Goal: Check status: Check status

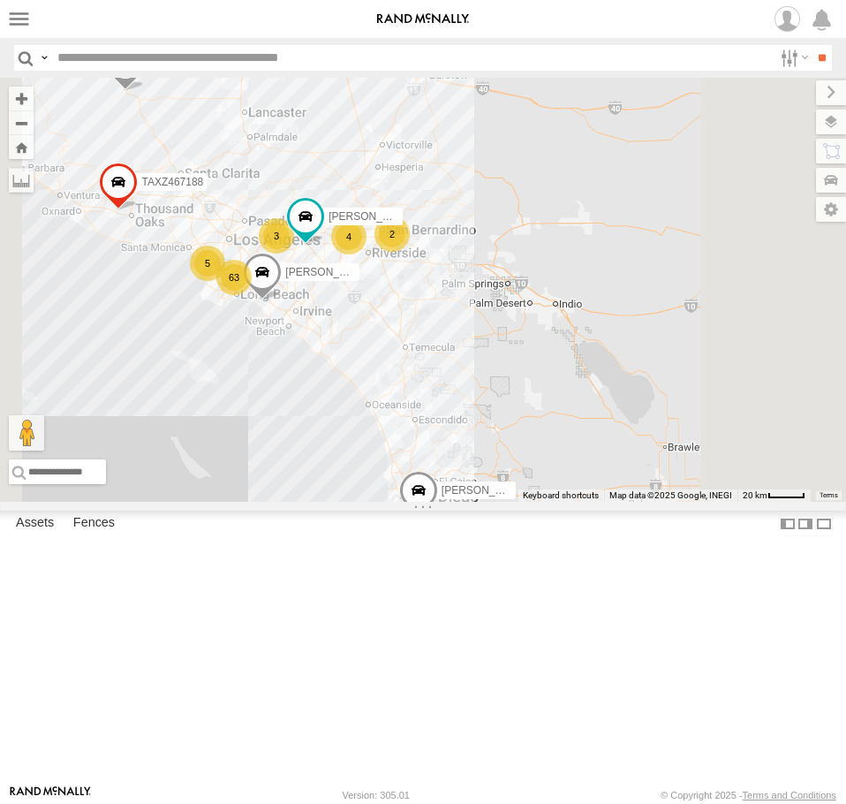
drag, startPoint x: 666, startPoint y: 268, endPoint x: 503, endPoint y: 237, distance: 165.4
click at [503, 237] on div "63 2 TAXZ467188 5 4 3 [PERSON_NAME]/T-1628 [PERSON_NAME]/272077 OSCAR/T-1668 [P…" at bounding box center [423, 290] width 846 height 424
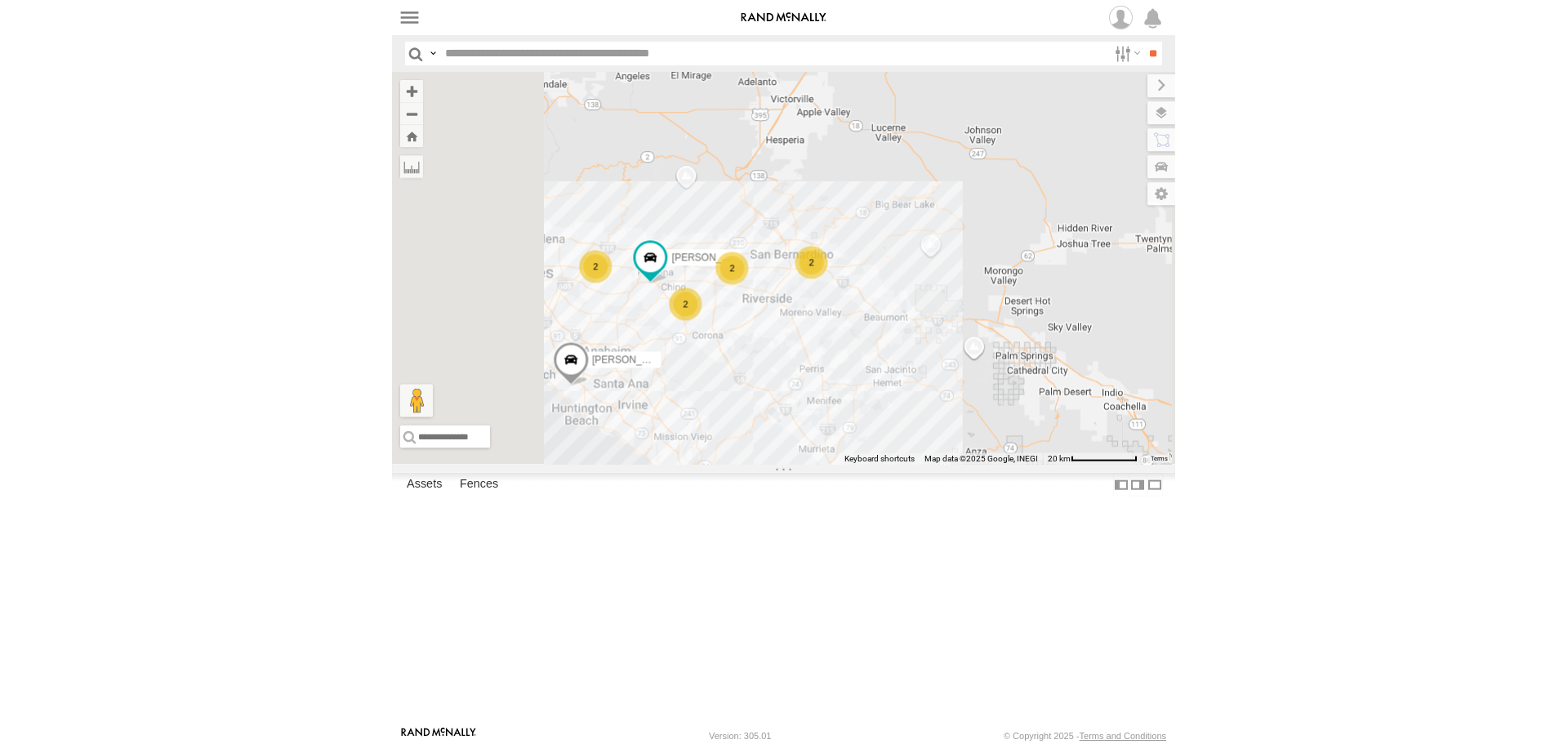
scroll to position [2451, 0]
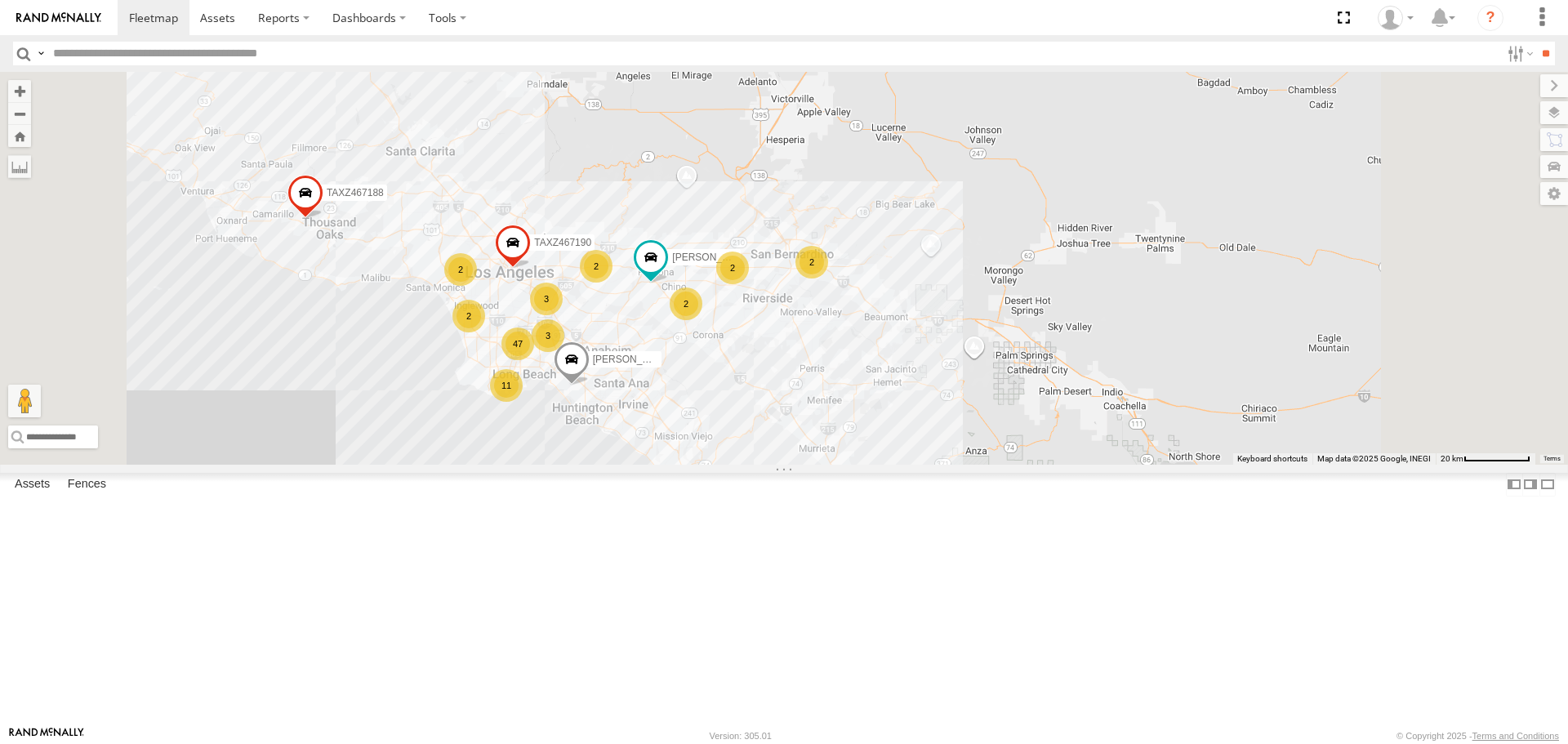
click at [782, 497] on label at bounding box center [1549, 485] width 17 height 24
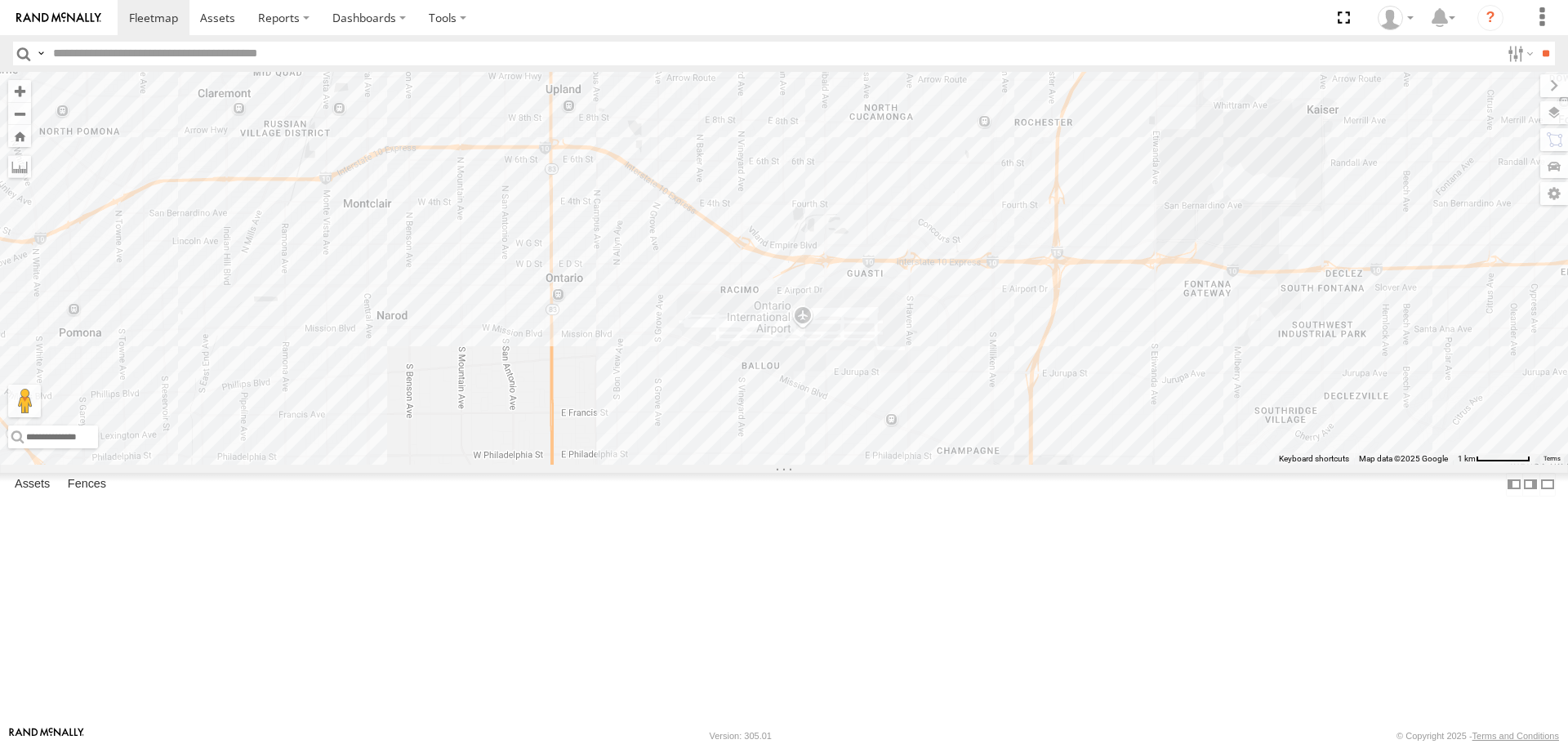
drag, startPoint x: 1068, startPoint y: 369, endPoint x: 483, endPoint y: 352, distance: 585.2
click at [402, 344] on div "TAXZ467188 OSCAR/T-1668 [PERSON_NAME] P [PERSON_NAME]/T-1622 TAXZ467190" at bounding box center [784, 268] width 1568 height 392
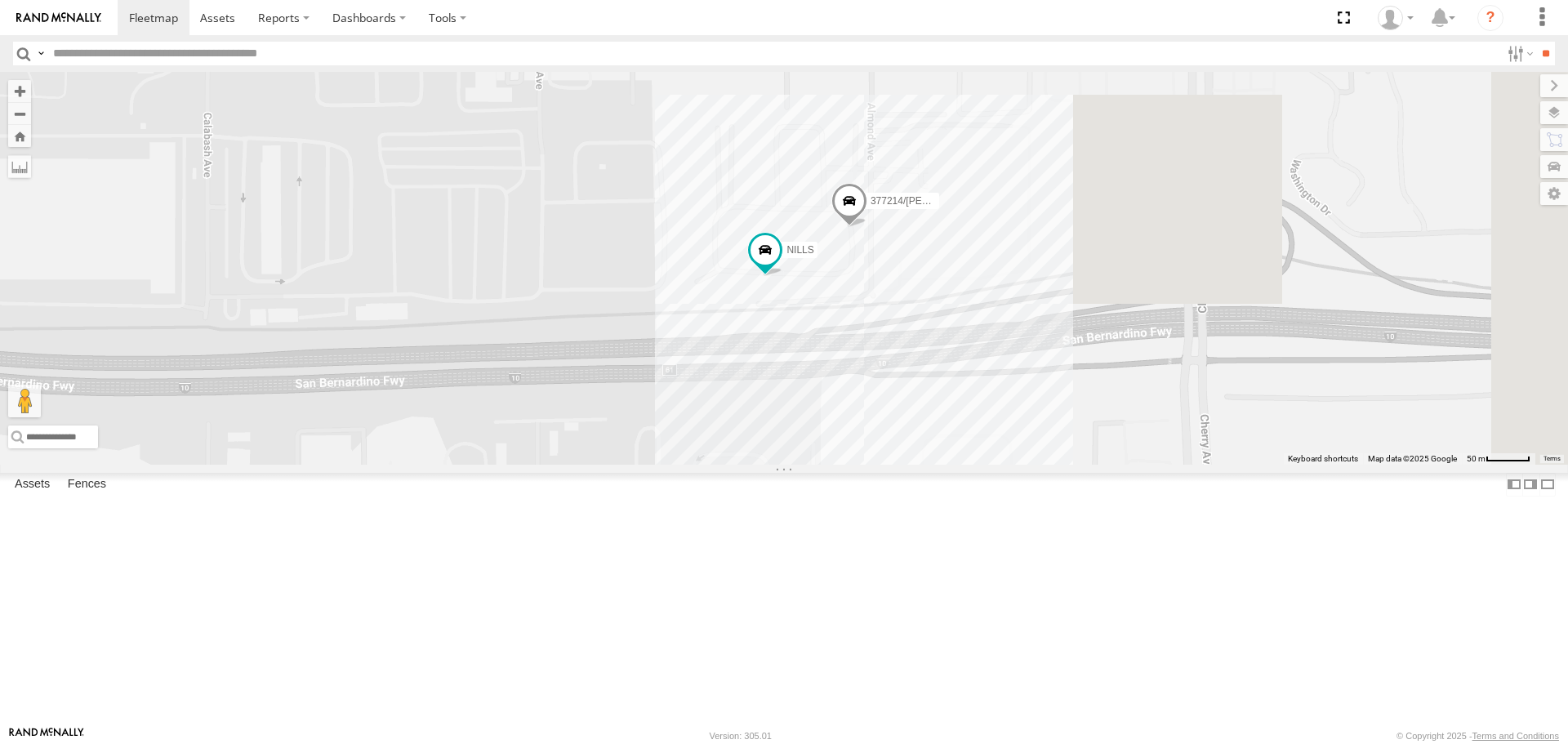
drag, startPoint x: 1460, startPoint y: 352, endPoint x: 780, endPoint y: 435, distance: 685.0
click at [780, 435] on div "TAXZ467188 OSCAR/T-1668 [PERSON_NAME] P [PERSON_NAME]/T-1622 TAXZ467190 377214/…" at bounding box center [784, 268] width 1568 height 392
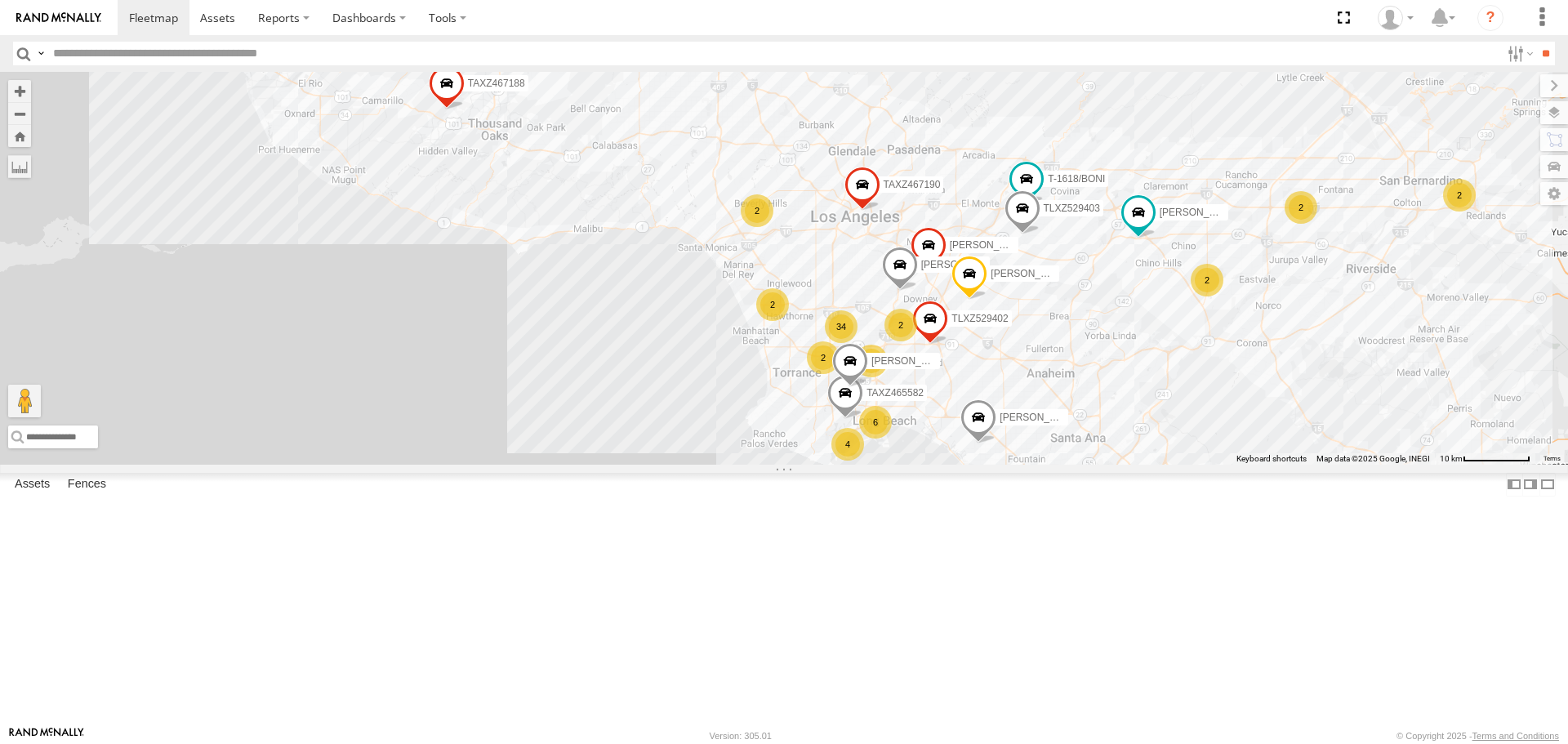
drag, startPoint x: 562, startPoint y: 476, endPoint x: 1114, endPoint y: 330, distance: 571.0
click at [782, 330] on div "TAXZ467188 OSCAR/T-1668 [PERSON_NAME] P [PERSON_NAME]/T-1622 TAXZ467190 10 34 4…" at bounding box center [784, 268] width 1568 height 392
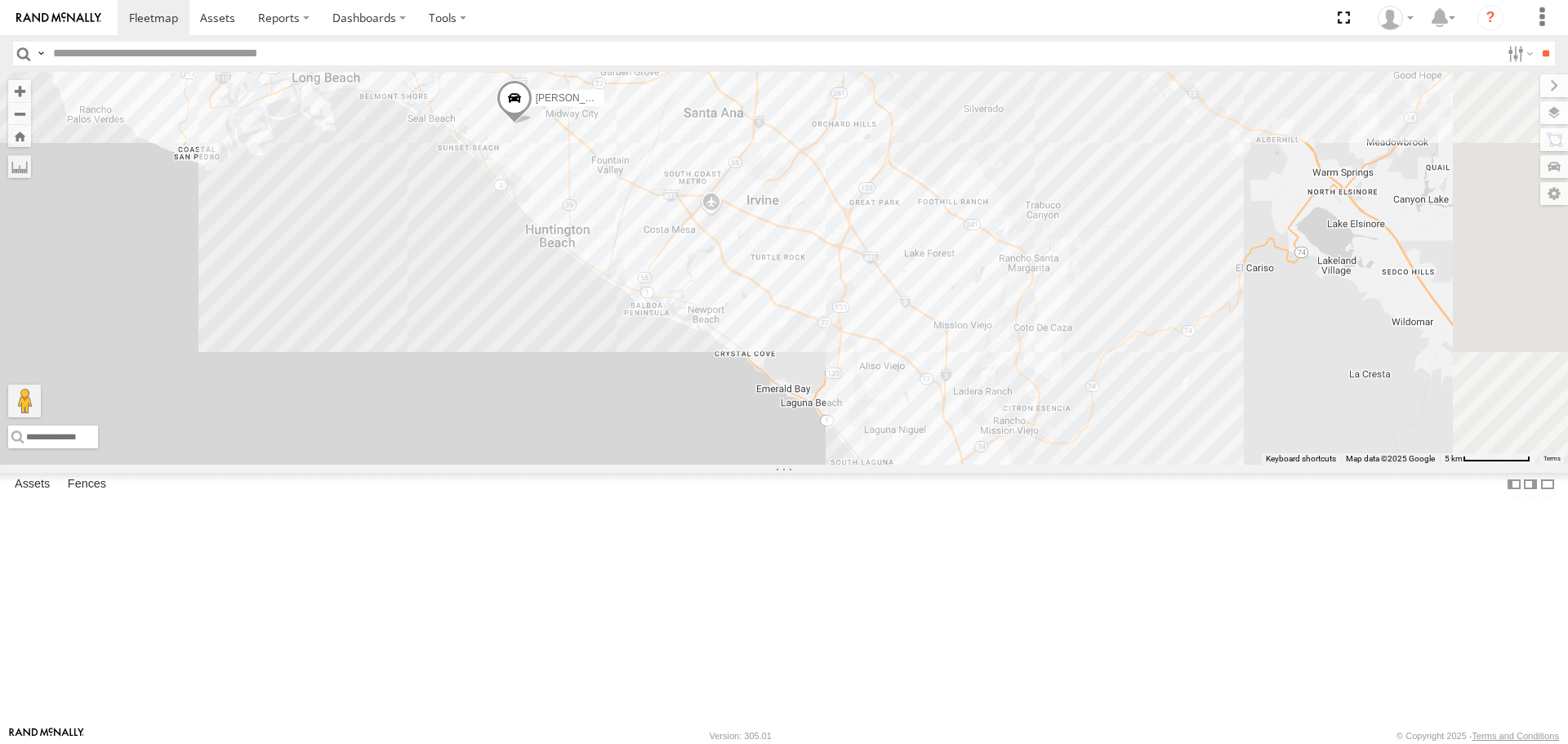
drag, startPoint x: 1019, startPoint y: 346, endPoint x: 630, endPoint y: 141, distance: 439.7
click at [529, 1] on body at bounding box center [784, 372] width 1568 height 744
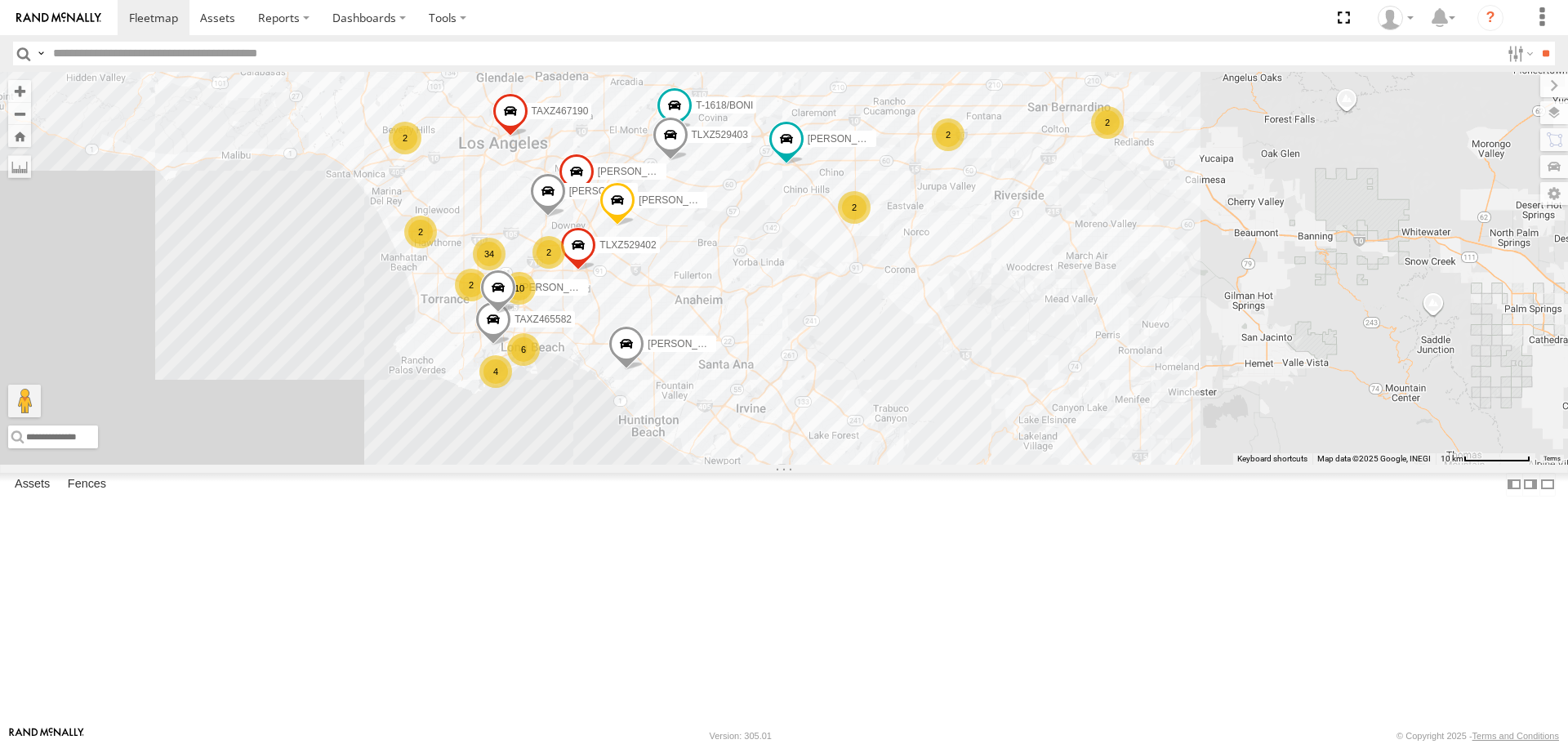
drag, startPoint x: 885, startPoint y: 206, endPoint x: 877, endPoint y: 366, distance: 160.2
click at [782, 409] on div "TAXZ467188 OSCAR/T-1668 [PERSON_NAME] P [PERSON_NAME]/T-1622 TAXZ467190 [PERSON…" at bounding box center [784, 268] width 1568 height 392
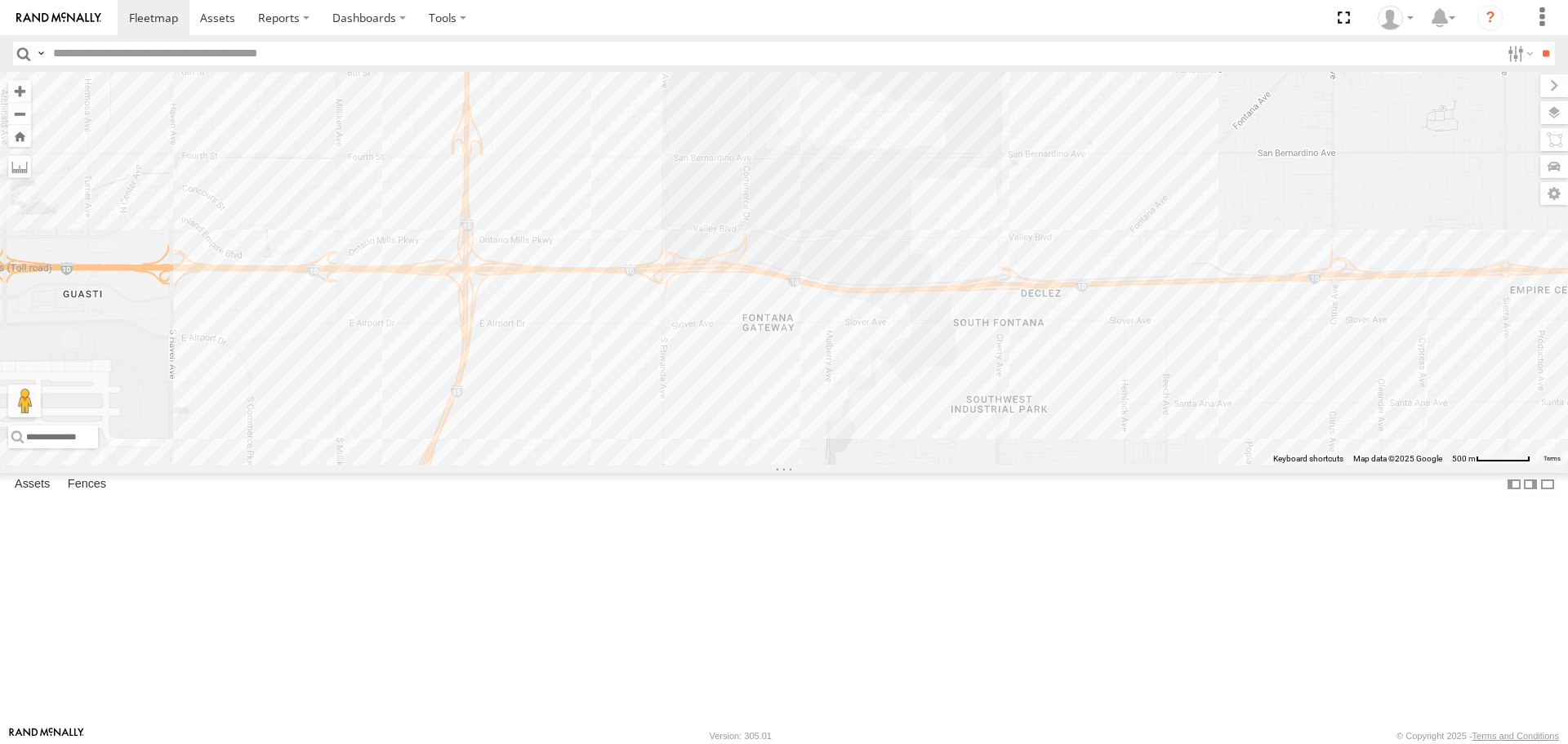
drag, startPoint x: 1041, startPoint y: 171, endPoint x: 1045, endPoint y: 604, distance: 433.0
click at [782, 465] on div "TAXZ467188 OSCAR/T-1668 [PERSON_NAME] P [PERSON_NAME]/T-1622 TAXZ467190 LARS/T-…" at bounding box center [784, 268] width 1568 height 392
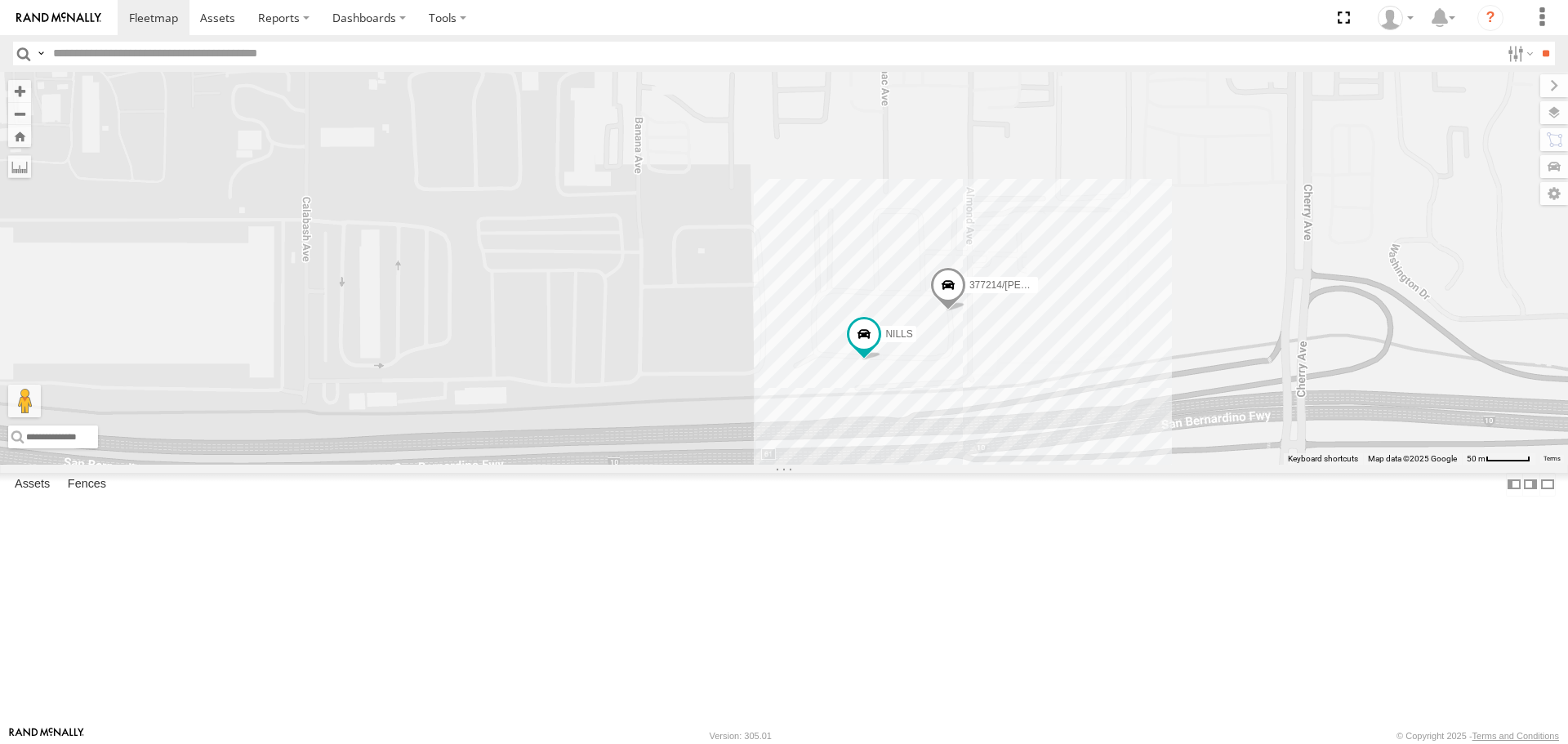
drag, startPoint x: 1009, startPoint y: 375, endPoint x: 1037, endPoint y: 499, distance: 127.1
click at [782, 465] on div "TAXZ467188 OSCAR/T-1668 [PERSON_NAME] P [PERSON_NAME]/T-1622 TAXZ467190 [PERSON…" at bounding box center [784, 268] width 1568 height 392
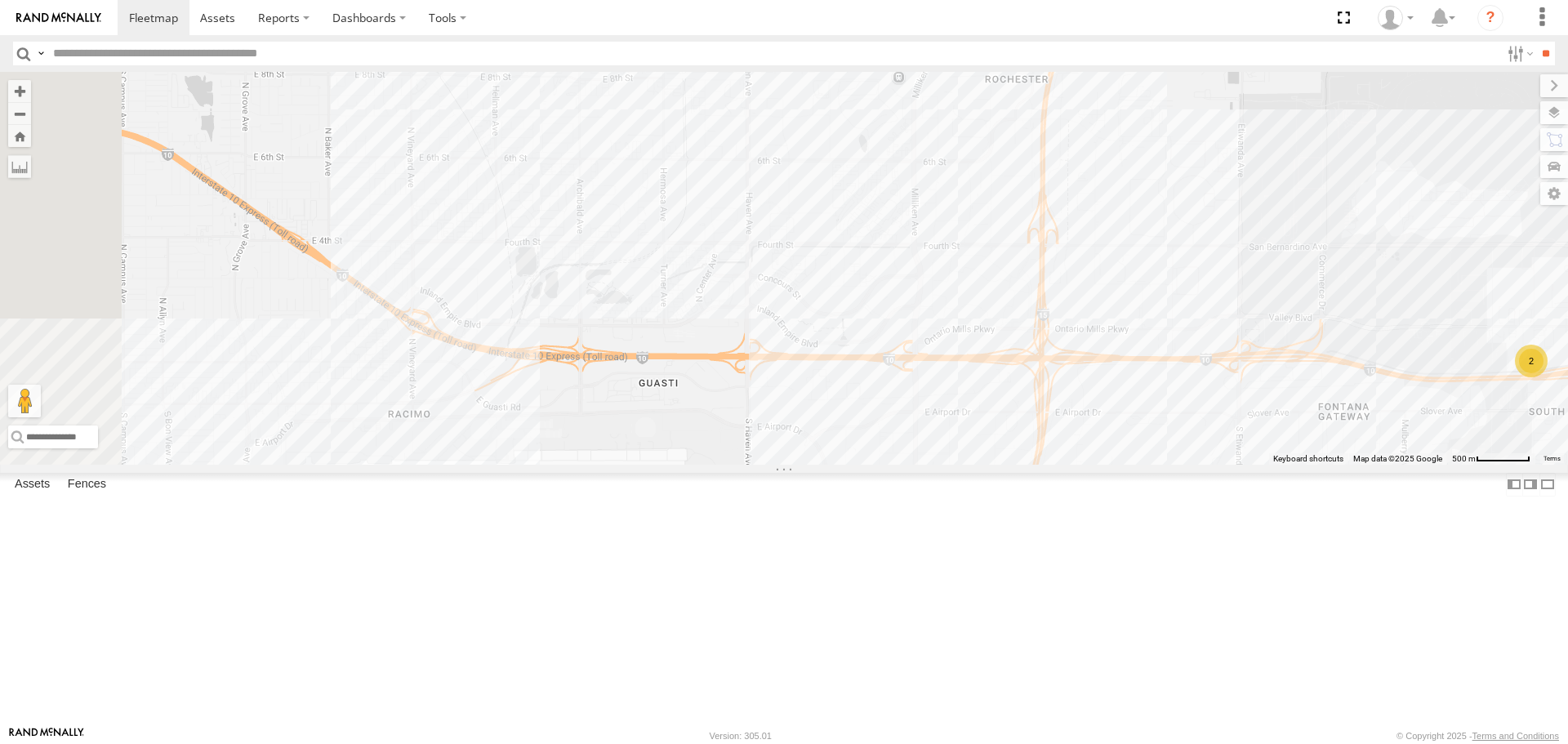
drag, startPoint x: 415, startPoint y: 352, endPoint x: 1157, endPoint y: 336, distance: 742.2
click at [782, 330] on div "TAXZ467188 OSCAR/T-1668 [PERSON_NAME] P [PERSON_NAME]/T-1622 TAXZ467190 LARS/T-…" at bounding box center [784, 268] width 1568 height 392
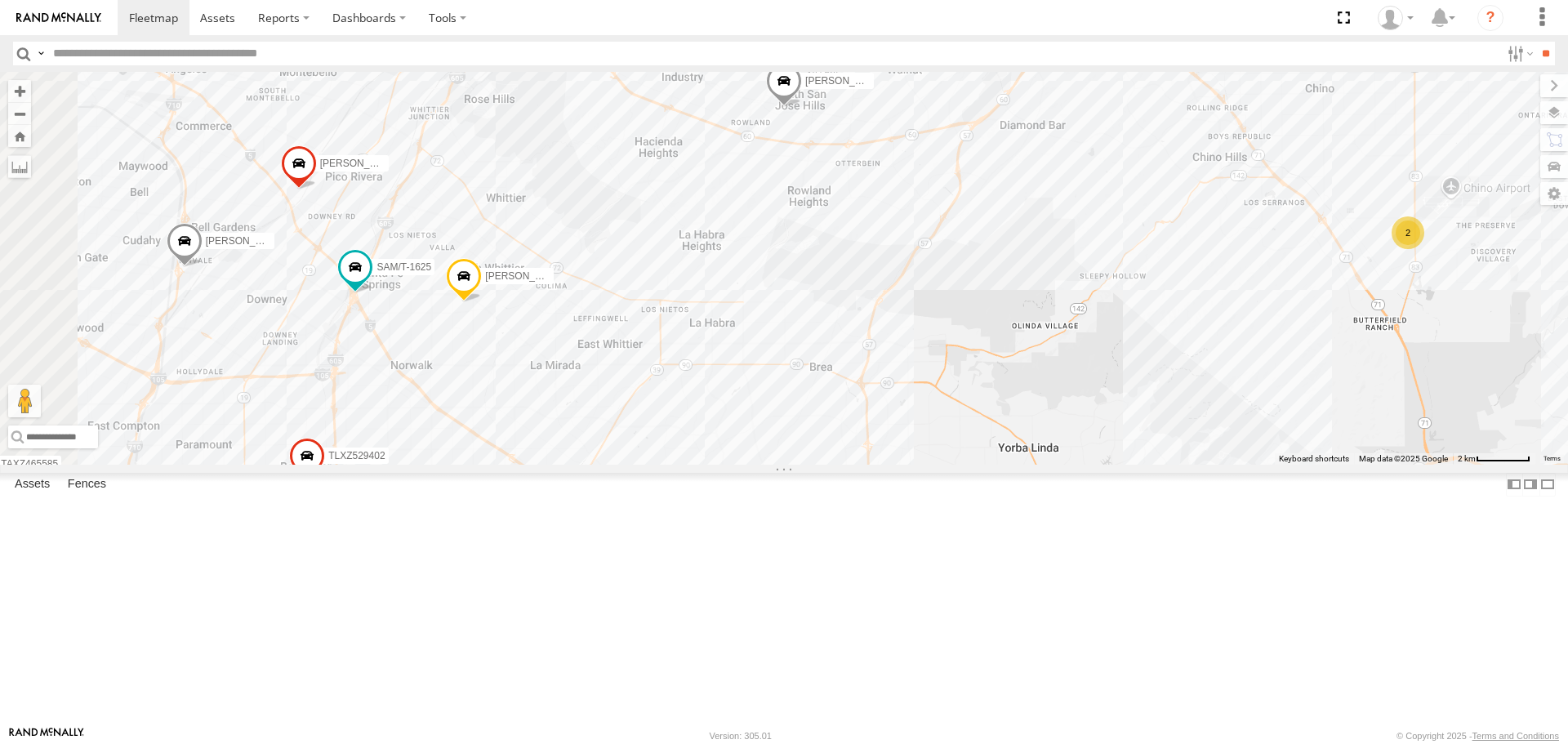
drag, startPoint x: 766, startPoint y: 490, endPoint x: 1423, endPoint y: 285, distance: 688.2
click at [782, 286] on div "TAXZ467188 [PERSON_NAME]/T-1628 [PERSON_NAME]/272077 OSCAR/T-1668 [PERSON_NAME]…" at bounding box center [784, 268] width 1568 height 392
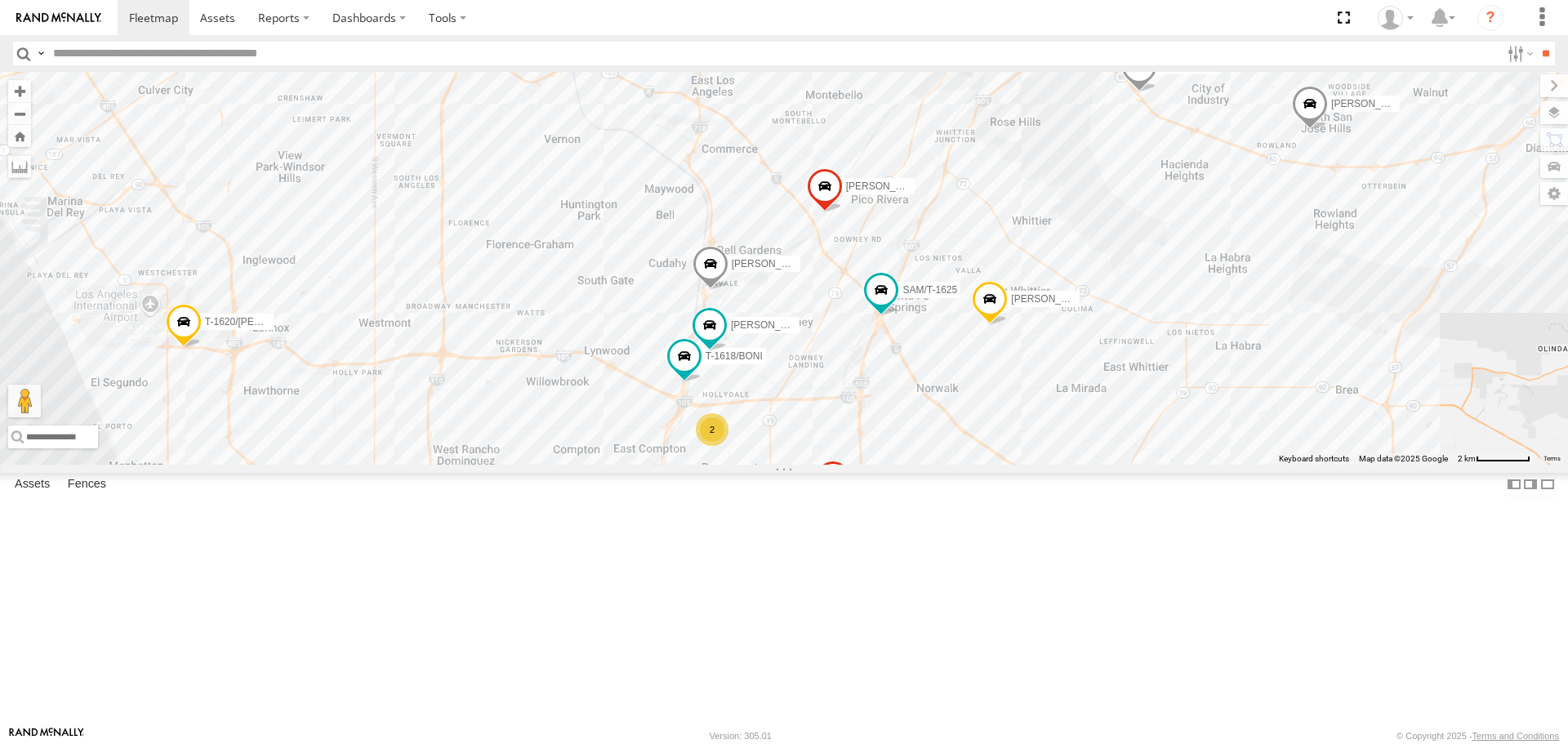
drag, startPoint x: 601, startPoint y: 310, endPoint x: 1113, endPoint y: 340, distance: 512.9
click at [782, 340] on div "TAXZ467188 [PERSON_NAME]/T-1628 [PERSON_NAME]/272077 OSCAR/T-1668 [PERSON_NAME]…" at bounding box center [784, 268] width 1568 height 392
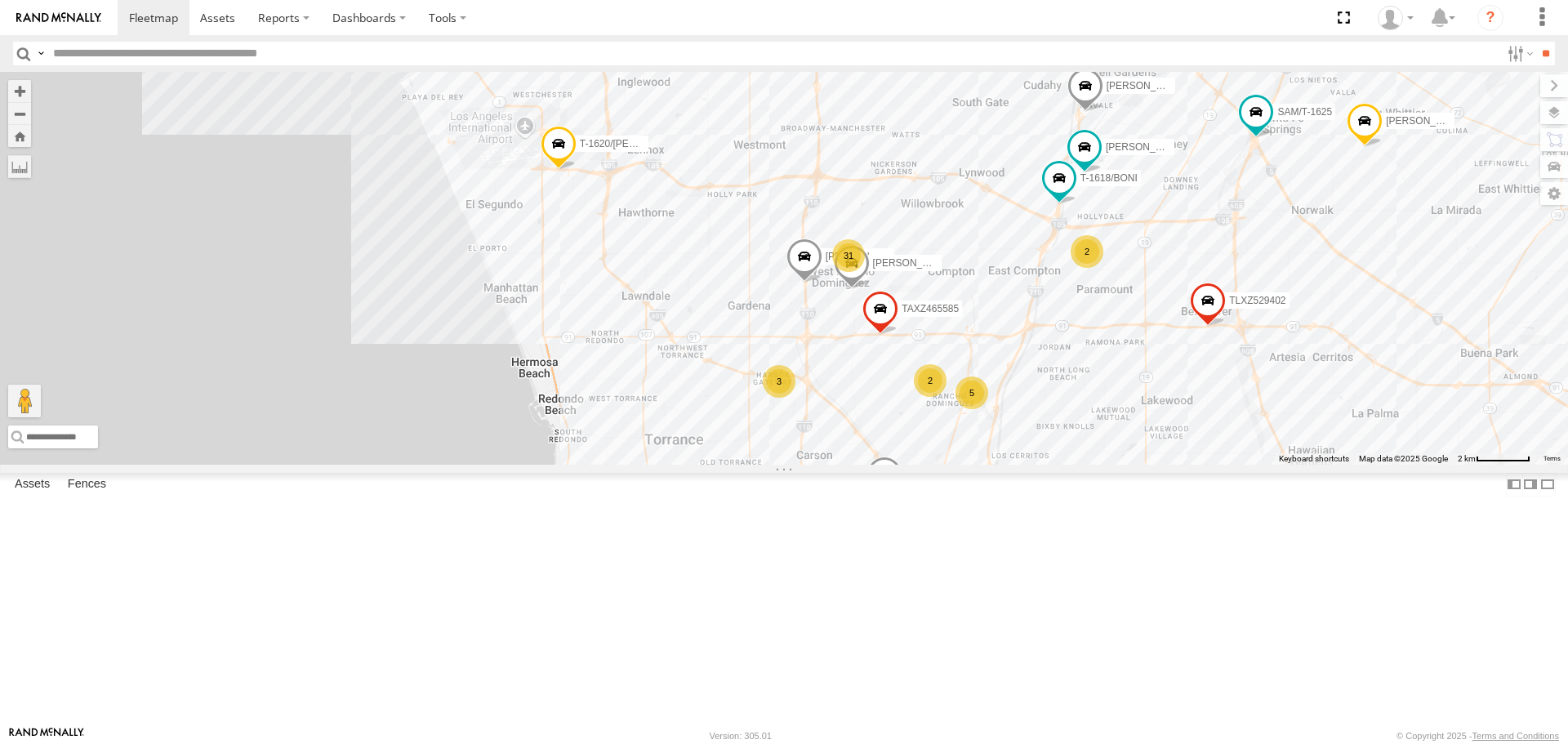
drag, startPoint x: 733, startPoint y: 563, endPoint x: 1107, endPoint y: 384, distance: 414.6
click at [782, 384] on div "TAXZ467188 [PERSON_NAME]/T-1628 [PERSON_NAME]/272077 OSCAR/T-1668 [PERSON_NAME]…" at bounding box center [784, 268] width 1568 height 392
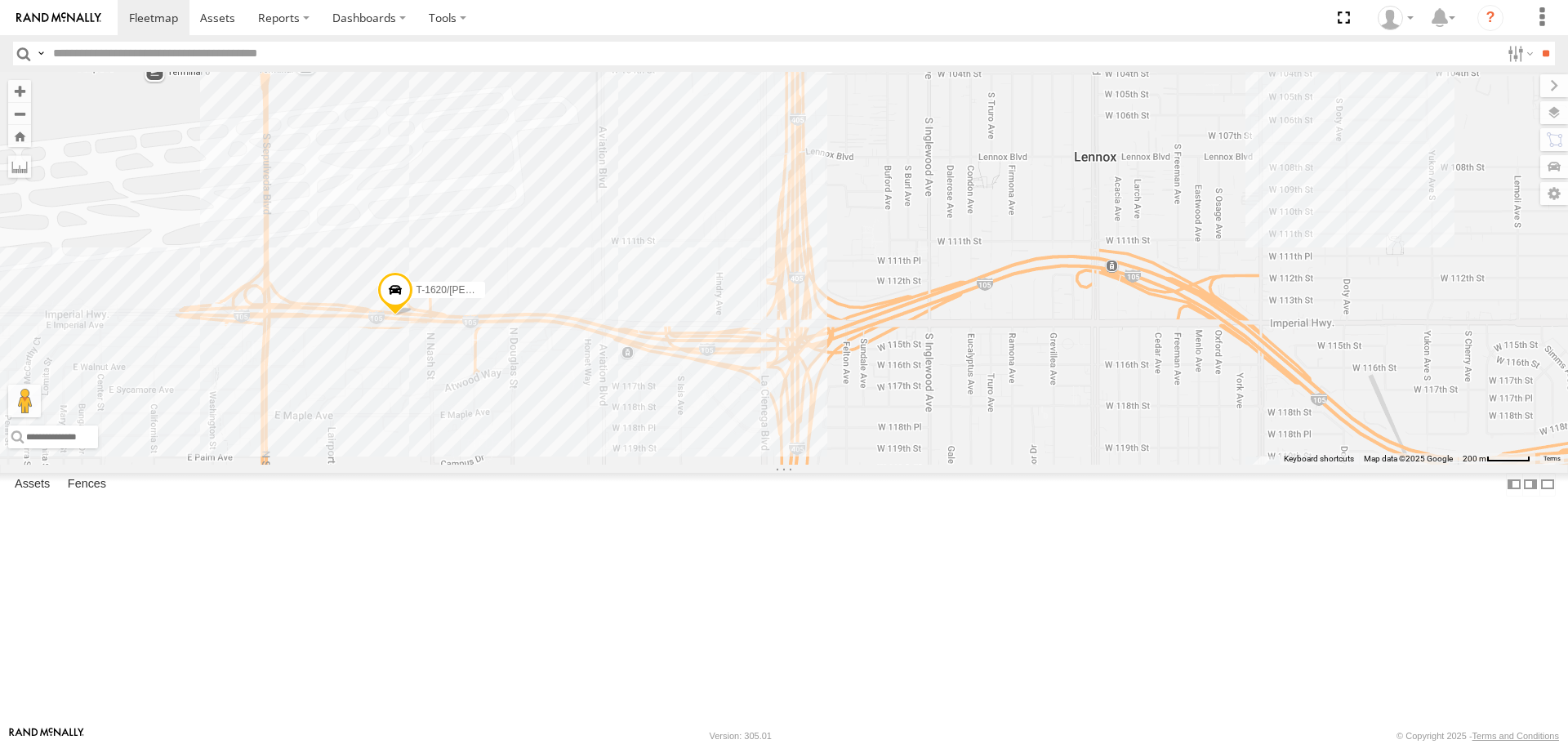
click at [429, 297] on span "T-1620/[PERSON_NAME]" at bounding box center [473, 291] width 114 height 11
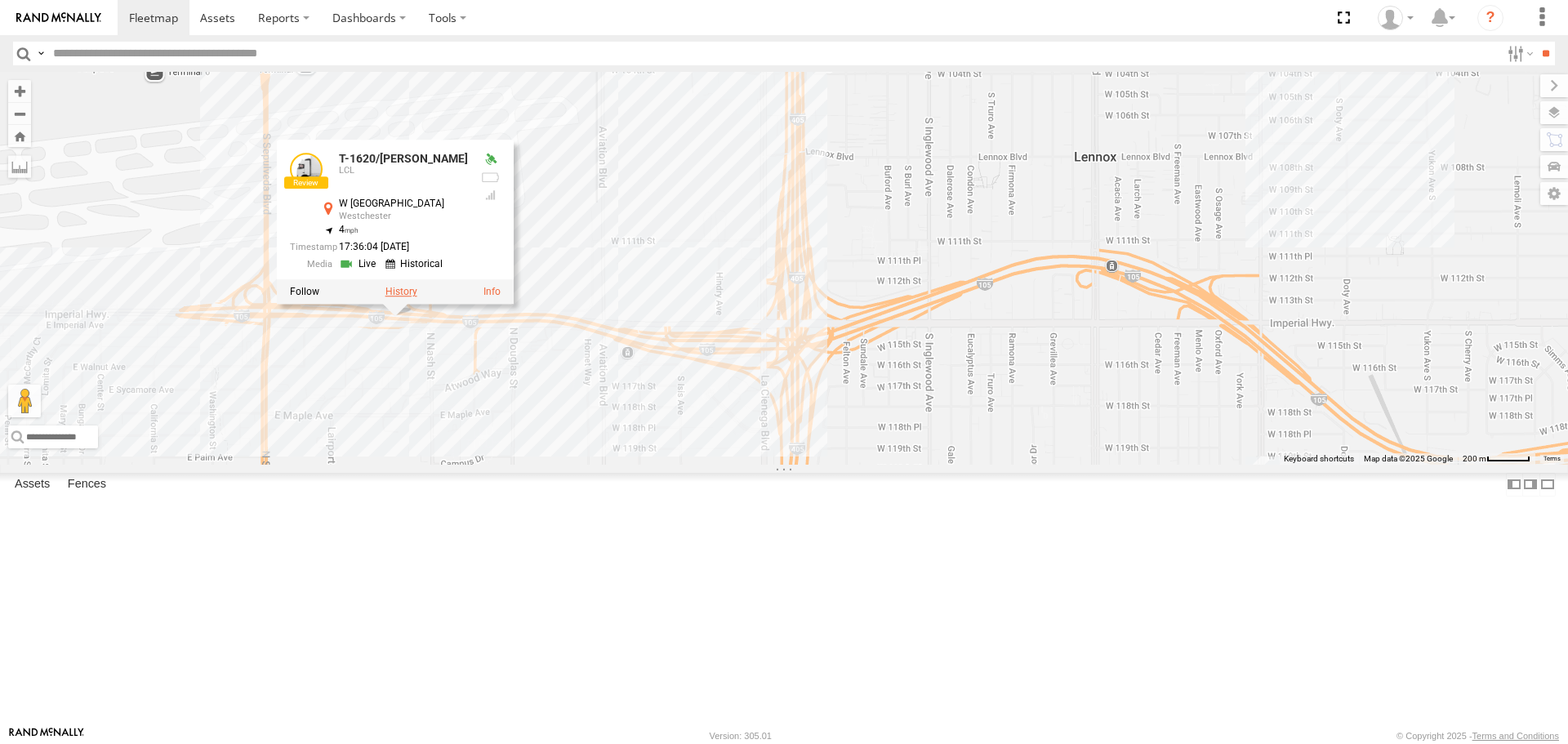
click at [406, 298] on label at bounding box center [401, 292] width 31 height 11
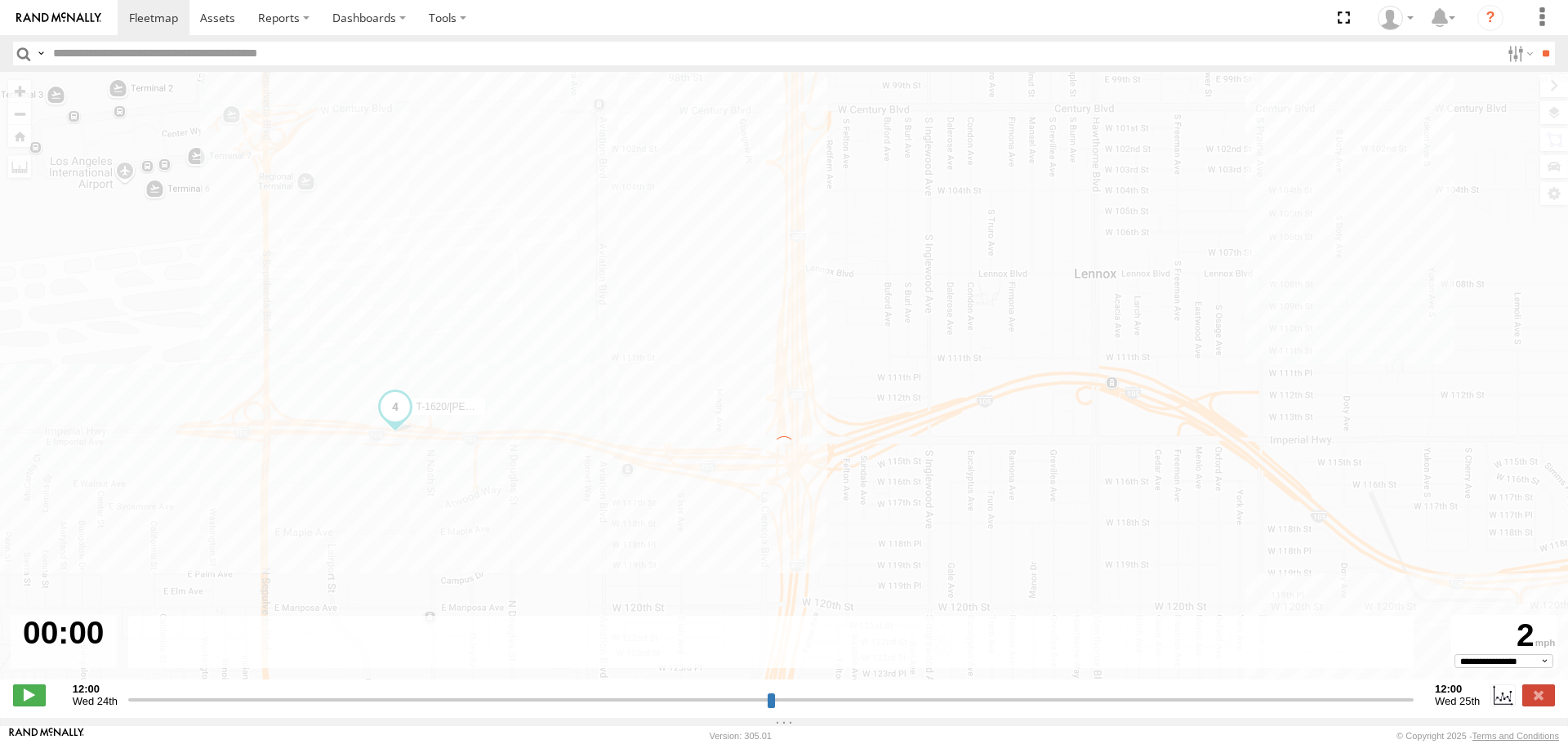
type input "**********"
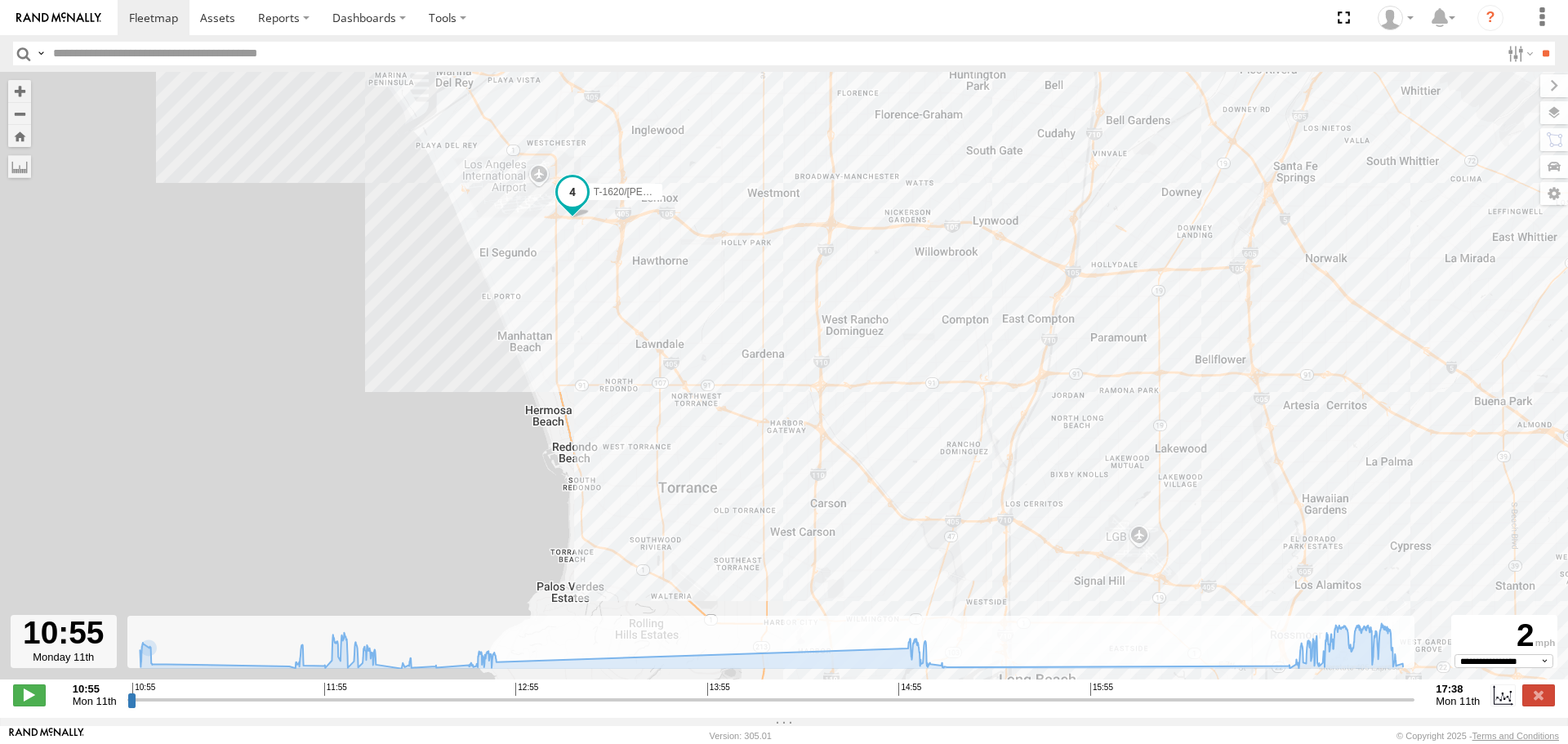
click at [29, 17] on img at bounding box center [59, 18] width 85 height 11
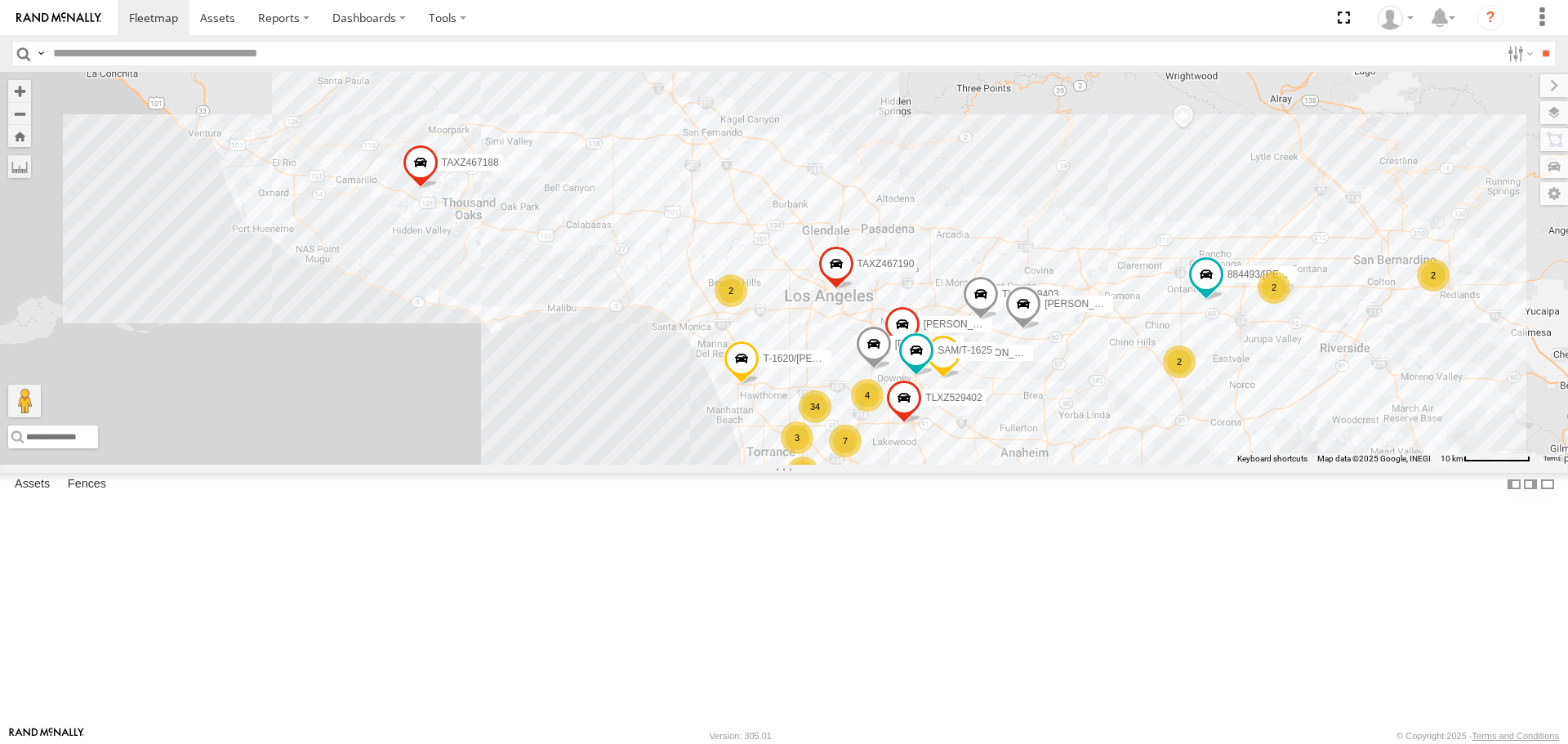
drag, startPoint x: 737, startPoint y: 343, endPoint x: 973, endPoint y: 551, distance: 314.6
click at [973, 465] on div "TAXZ467188 JUSTIN/T-1628 LARS/272077 OSCAR/T-1668 DWAYNE/T-1622 7 34 7 2 SAM/T-…" at bounding box center [784, 268] width 1568 height 392
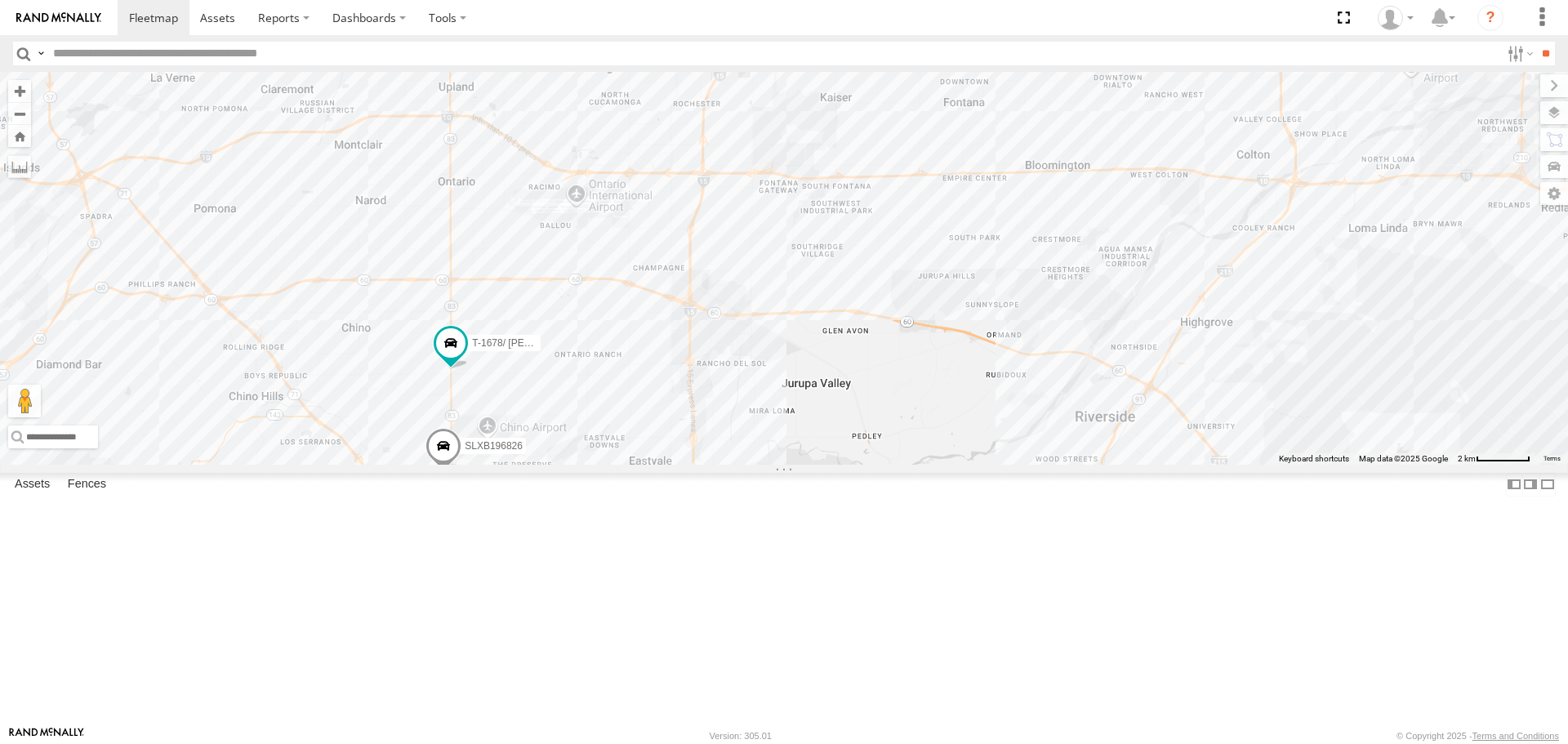
drag, startPoint x: 628, startPoint y: 231, endPoint x: 916, endPoint y: 590, distance: 460.2
click at [916, 465] on div "TAXZ467188 DWAYNE/T-1622 JUSTIN/T-1628 LARS/272077 OSCAR/T-1668 SLXB196826 T-16…" at bounding box center [784, 268] width 1568 height 392
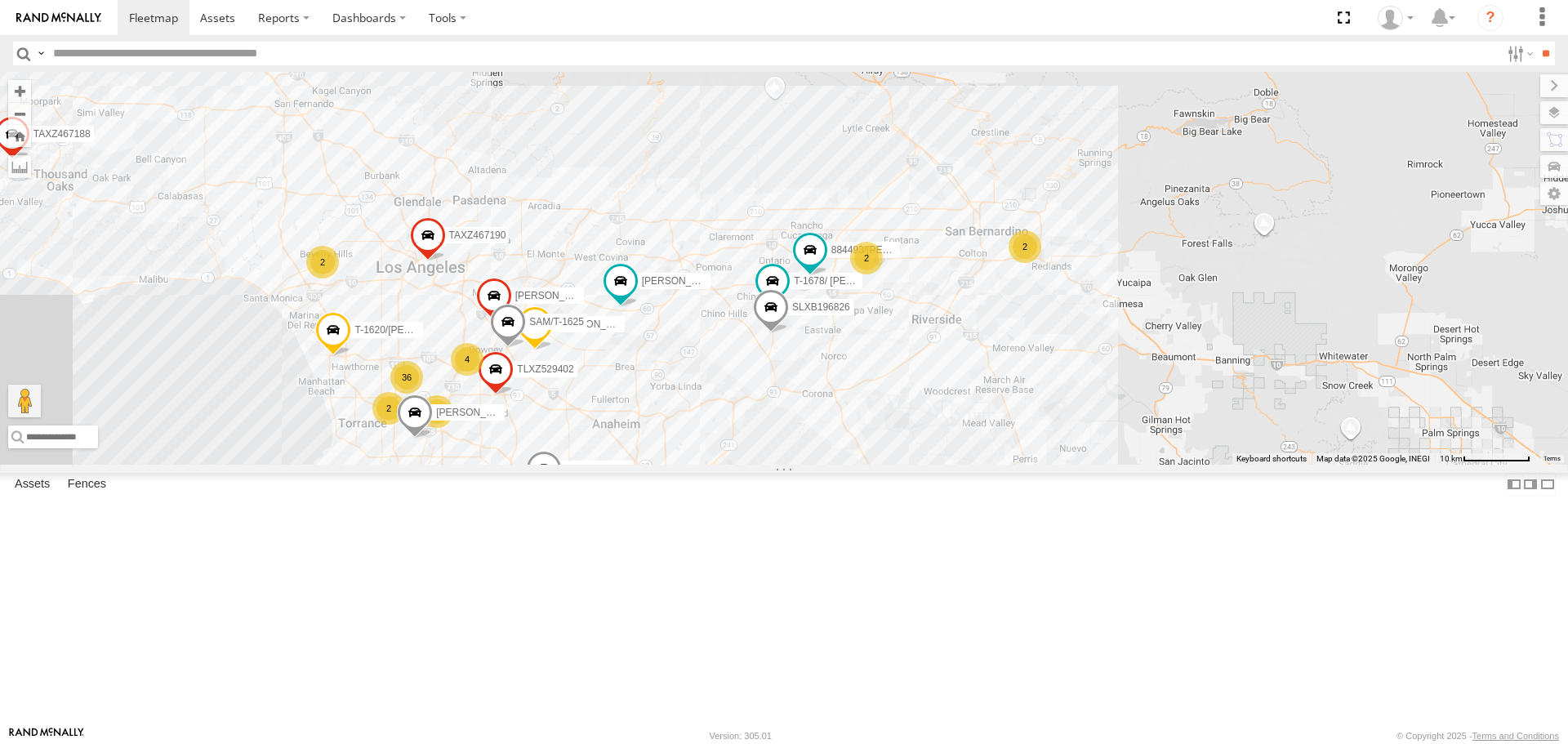
drag, startPoint x: 826, startPoint y: 478, endPoint x: 1087, endPoint y: 486, distance: 261.1
click at [1087, 465] on div "TAXZ467188 DWAYNE/T-1622 JUSTIN/T-1628 LARS/272077 OSCAR/T-1668 SLXB196826 T-16…" at bounding box center [784, 268] width 1568 height 392
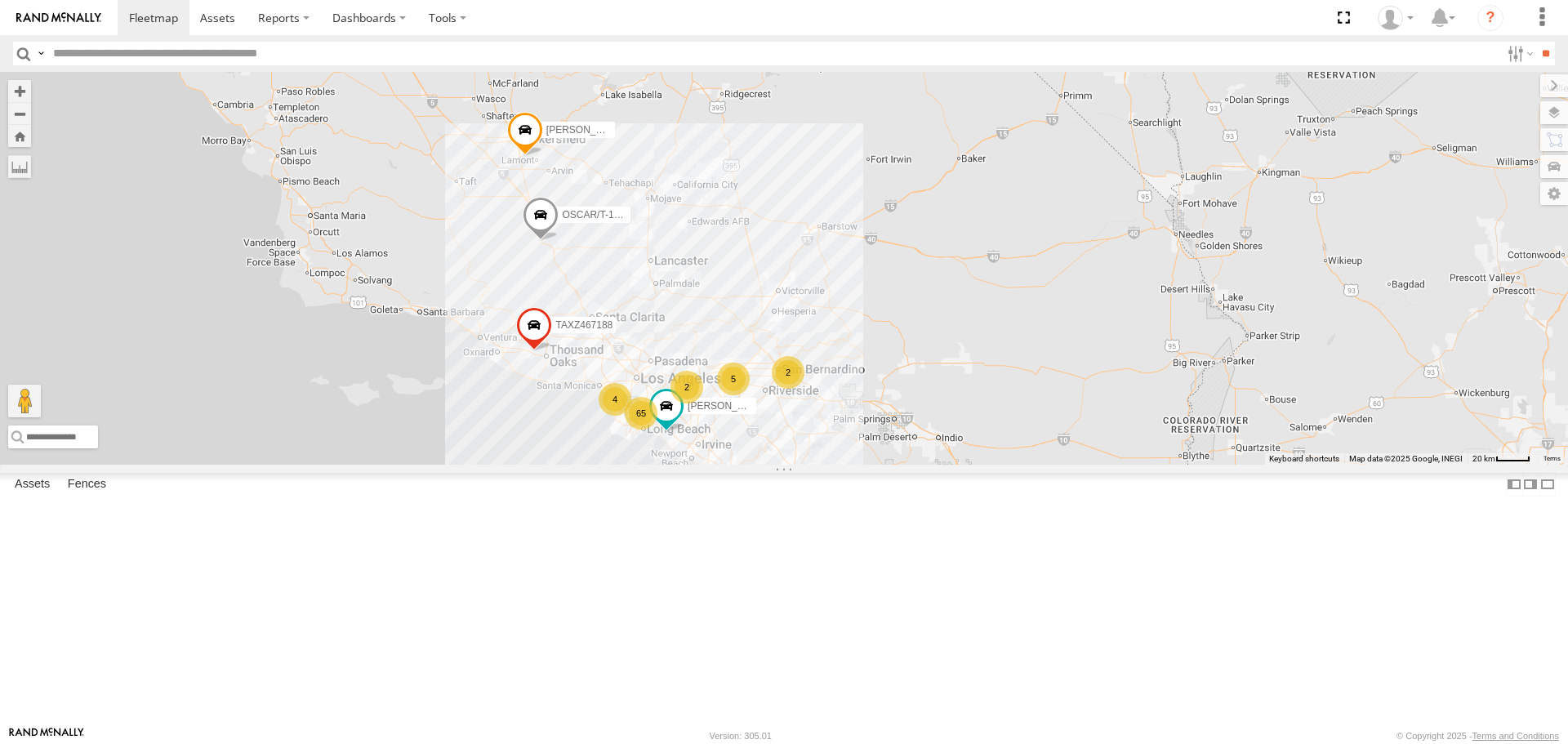
drag, startPoint x: 343, startPoint y: 477, endPoint x: 434, endPoint y: 565, distance: 126.6
click at [434, 465] on div "TAXZ467188 DWAYNE/T-1622 JUSTIN/T-1628 LARS/272077 OSCAR/T-1668 65 2 5 4 2" at bounding box center [784, 268] width 1568 height 392
